Goal: Information Seeking & Learning: Learn about a topic

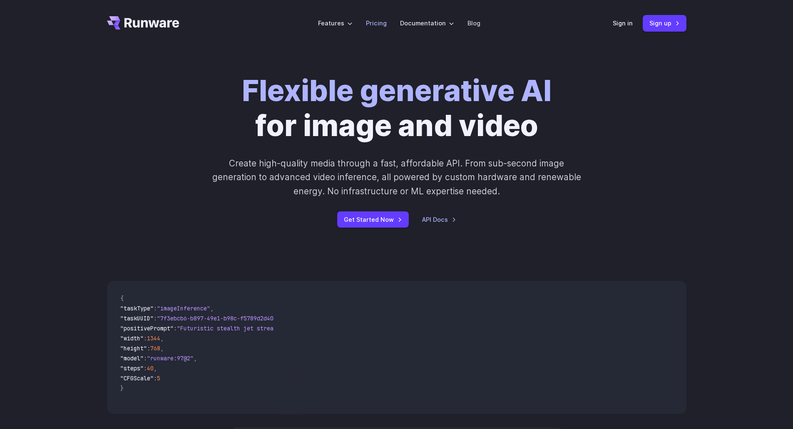
click at [377, 25] on link "Pricing" at bounding box center [376, 23] width 21 height 10
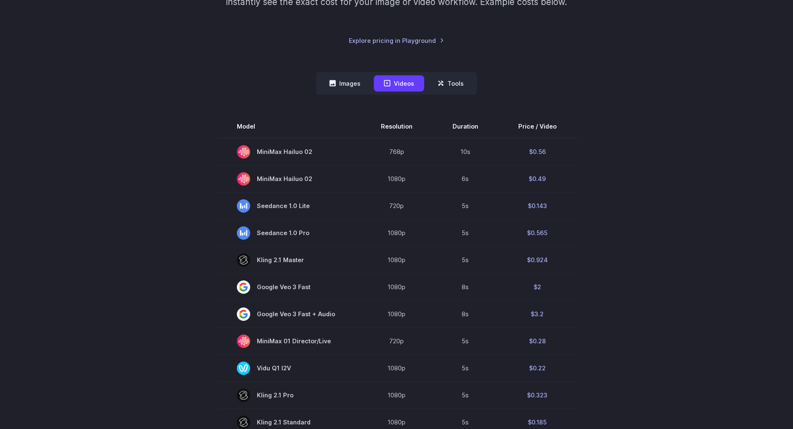
scroll to position [166, 0]
click at [347, 83] on button "Images" at bounding box center [344, 84] width 51 height 16
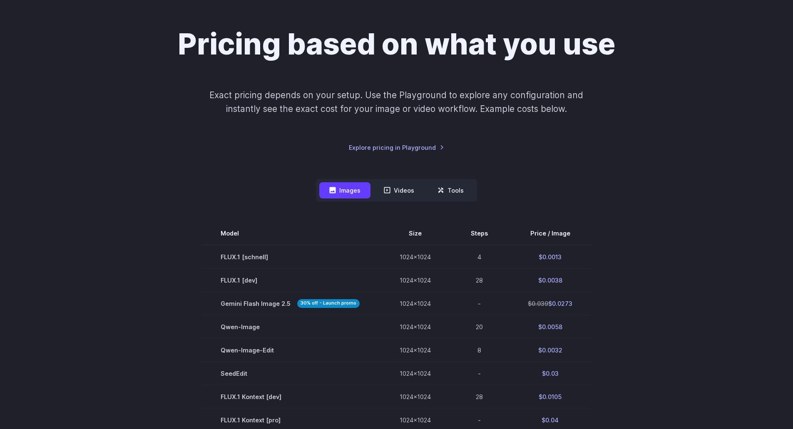
scroll to position [0, 0]
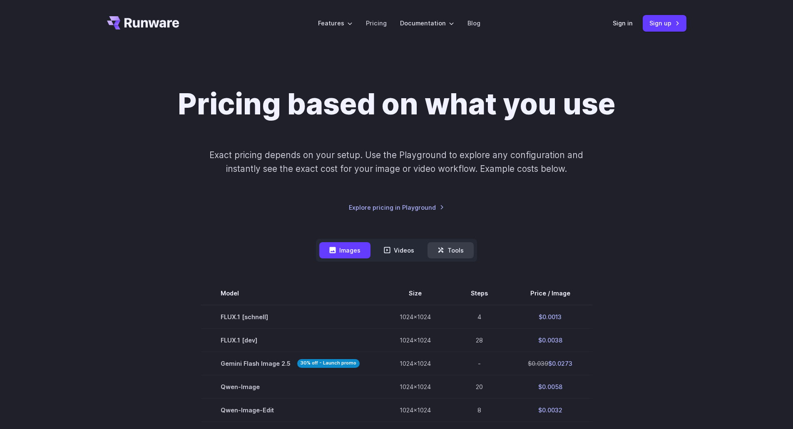
click at [453, 248] on button "Tools" at bounding box center [450, 250] width 46 height 16
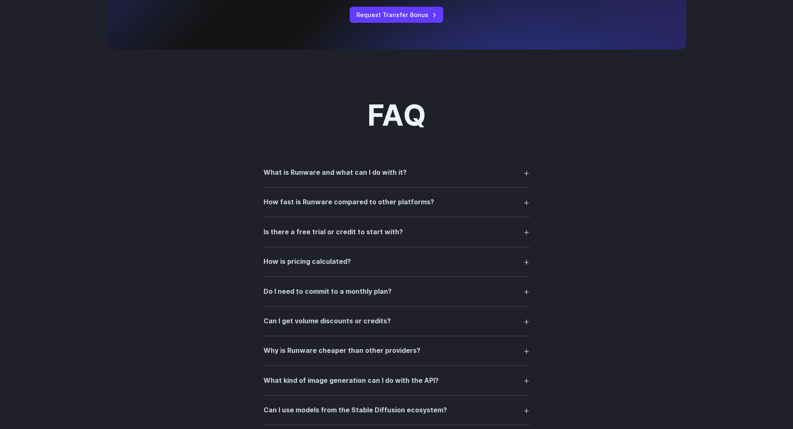
scroll to position [624, 0]
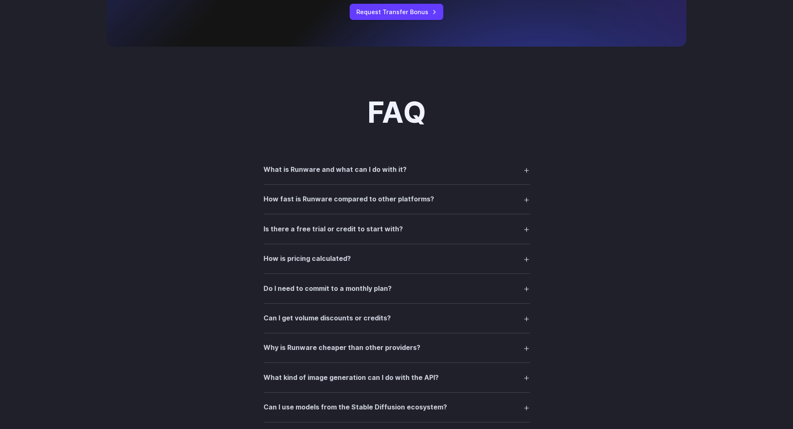
click at [328, 168] on h3 "What is Runware and what can I do with it?" at bounding box center [334, 169] width 143 height 11
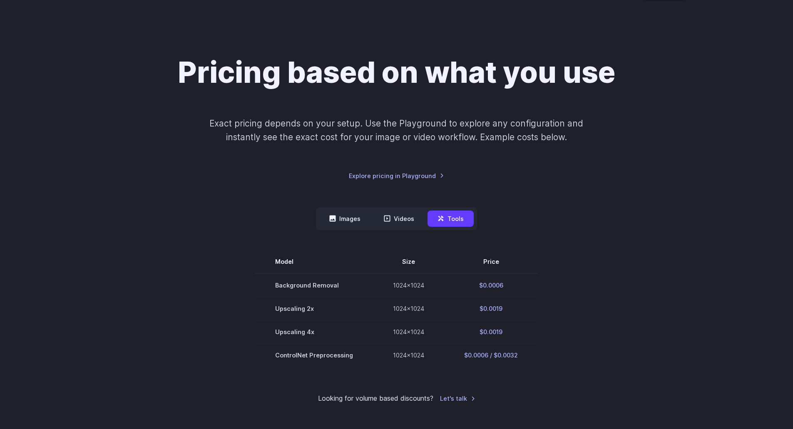
scroll to position [0, 0]
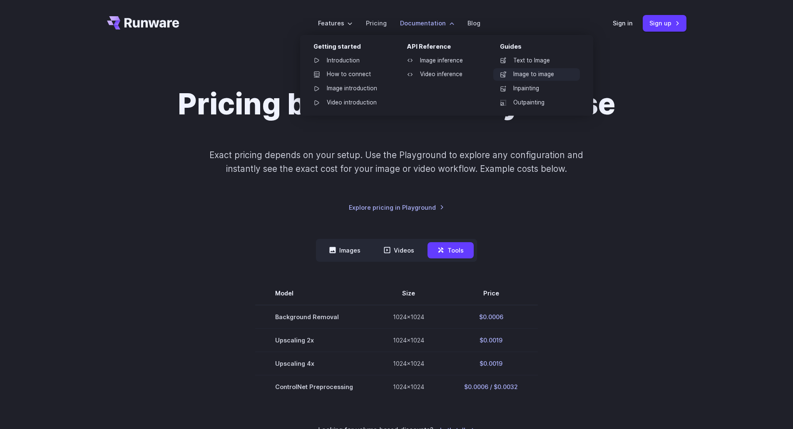
click at [520, 69] on link "Image to image" at bounding box center [536, 74] width 87 height 12
